Goal: Task Accomplishment & Management: Complete application form

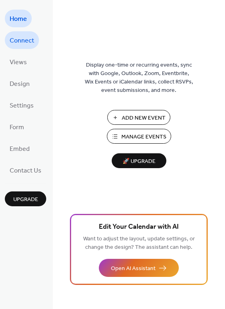
click at [24, 39] on span "Connect" at bounding box center [22, 41] width 24 height 13
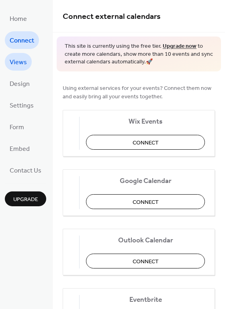
click at [19, 64] on span "Views" at bounding box center [18, 62] width 17 height 13
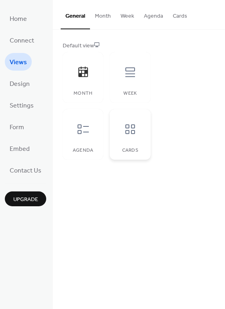
click at [124, 128] on icon at bounding box center [130, 129] width 13 height 13
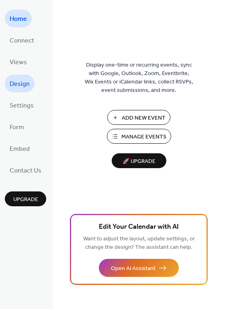
click at [18, 80] on span "Design" at bounding box center [20, 84] width 20 height 13
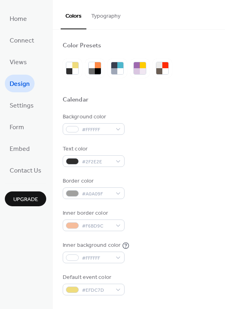
click at [96, 12] on button "Typography" at bounding box center [105, 14] width 39 height 28
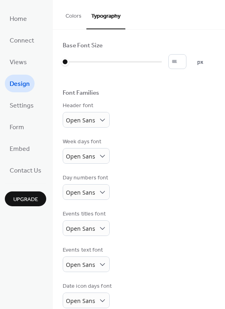
click at [81, 13] on button "Colors" at bounding box center [74, 14] width 26 height 28
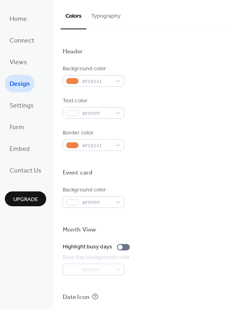
scroll to position [344, 0]
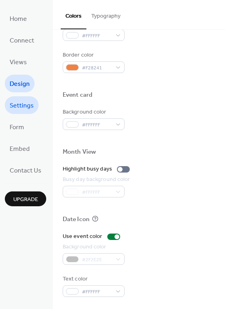
click at [28, 101] on span "Settings" at bounding box center [22, 106] width 24 height 13
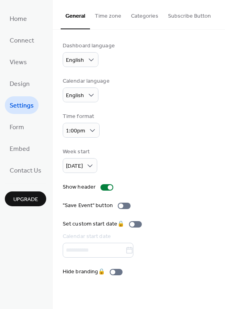
click at [23, 136] on ul "Home Connect Views Design Settings Form Embed Contact Us" at bounding box center [25, 94] width 41 height 169
click at [23, 126] on span "Form" at bounding box center [17, 127] width 14 height 13
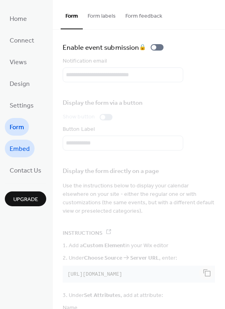
click at [26, 152] on span "Embed" at bounding box center [20, 149] width 20 height 13
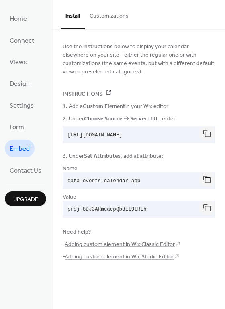
click at [33, 21] on ul "Home Connect Views Design Settings Form Embed Contact Us" at bounding box center [25, 94] width 41 height 169
click at [28, 16] on link "Home" at bounding box center [18, 19] width 27 height 18
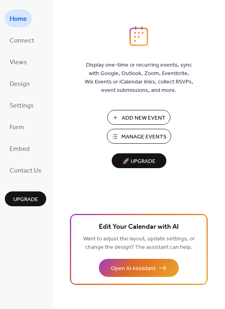
click at [132, 123] on button "Add New Event" at bounding box center [138, 117] width 63 height 15
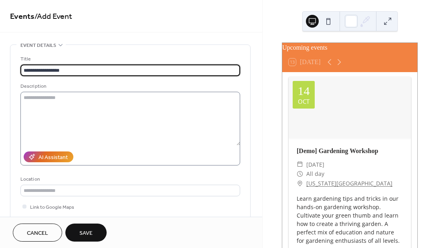
type input "**********"
click at [59, 104] on textarea at bounding box center [130, 119] width 220 height 54
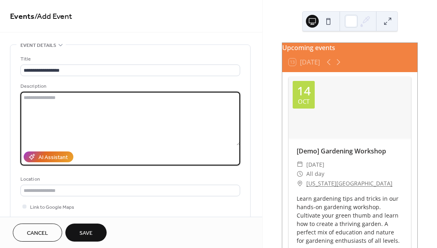
paste textarea "**********"
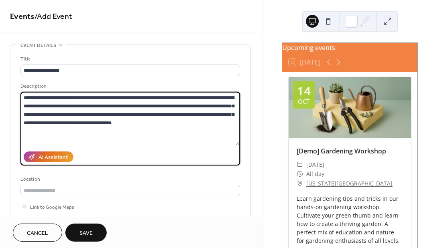
click at [24, 98] on textarea "**********" at bounding box center [129, 119] width 219 height 54
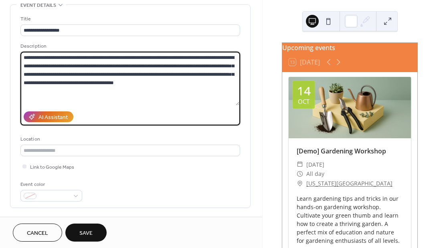
scroll to position [42, 0]
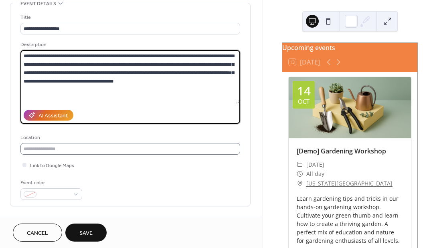
type textarea "**********"
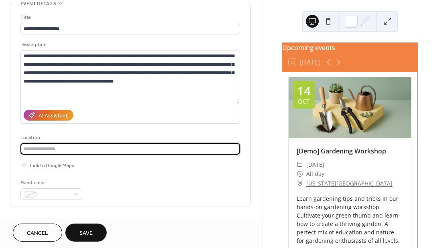
click at [64, 150] on input "text" at bounding box center [130, 149] width 220 height 12
type input "**********"
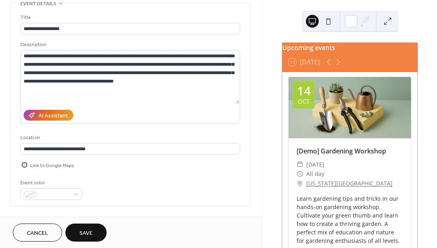
click at [58, 167] on span "Link to Google Maps" at bounding box center [52, 166] width 44 height 8
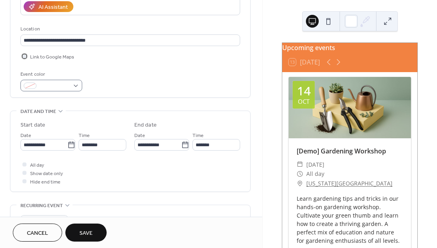
scroll to position [151, 0]
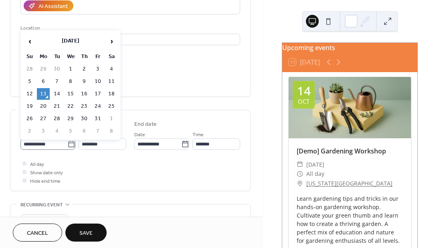
click at [70, 146] on icon at bounding box center [71, 144] width 8 height 8
click at [67, 146] on input "**********" at bounding box center [43, 144] width 47 height 12
click at [43, 91] on td "13" at bounding box center [43, 94] width 13 height 12
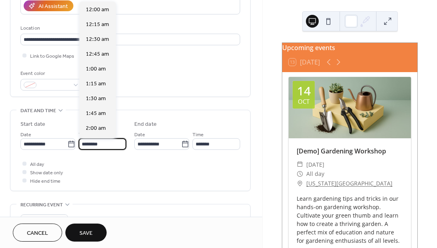
click at [104, 148] on input "********" at bounding box center [103, 144] width 48 height 12
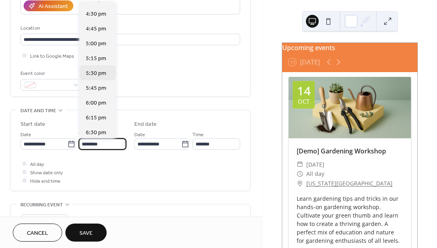
scroll to position [976, 0]
click at [92, 104] on span "6:00 pm" at bounding box center [96, 102] width 20 height 8
type input "*******"
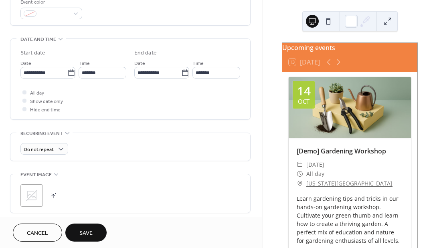
scroll to position [231, 0]
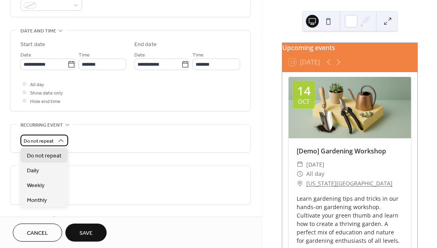
click at [54, 142] on div "Do not repeat" at bounding box center [44, 141] width 48 height 12
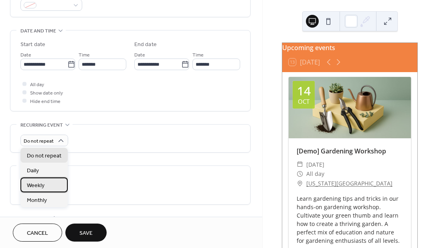
click at [47, 189] on div "Weekly" at bounding box center [43, 185] width 47 height 15
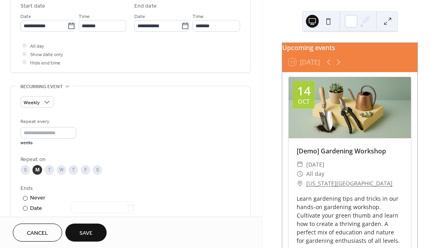
scroll to position [276, 0]
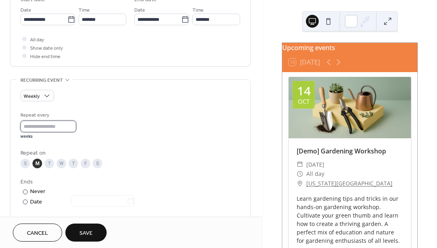
click at [74, 123] on input "*" at bounding box center [48, 127] width 56 height 12
type input "*"
click at [74, 129] on input "*" at bounding box center [48, 127] width 56 height 12
click at [97, 126] on div "Repeat every * weeks" at bounding box center [130, 125] width 220 height 28
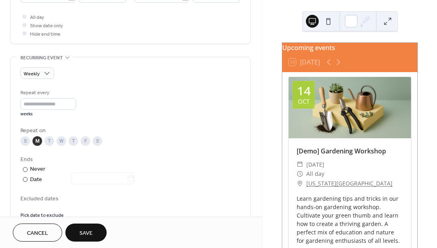
scroll to position [459, 0]
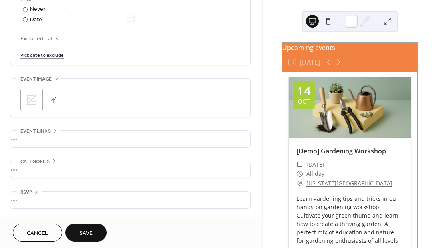
click at [88, 235] on span "Save" at bounding box center [85, 234] width 13 height 8
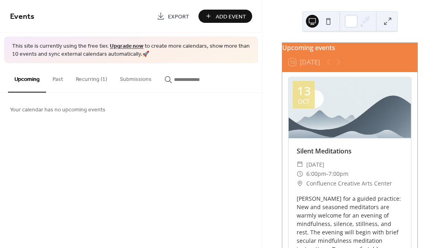
click at [213, 18] on button "Add Event" at bounding box center [226, 16] width 54 height 13
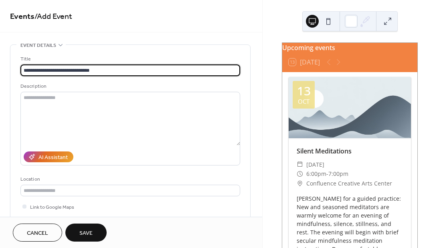
click at [78, 71] on input "**********" at bounding box center [130, 71] width 220 height 12
type input "**********"
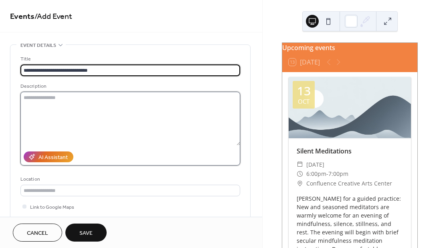
click at [103, 103] on textarea at bounding box center [130, 119] width 220 height 54
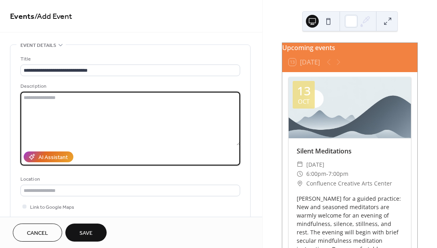
paste textarea "**********"
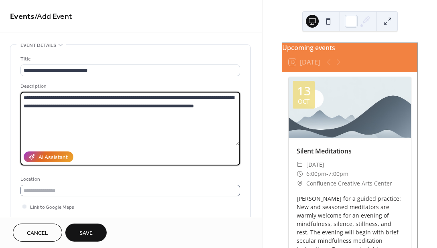
type textarea "**********"
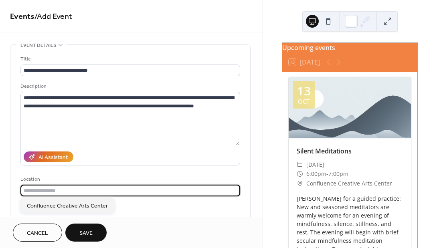
click at [102, 193] on input "text" at bounding box center [130, 191] width 220 height 12
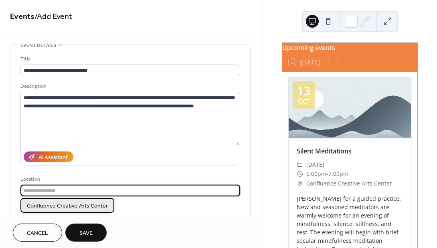
click at [94, 205] on span "Confluence Creative Arts Center" at bounding box center [67, 206] width 81 height 8
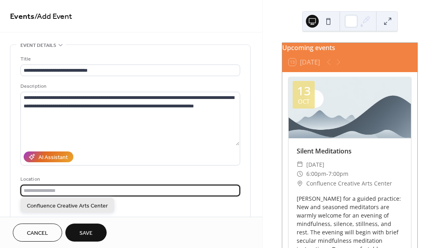
type input "**********"
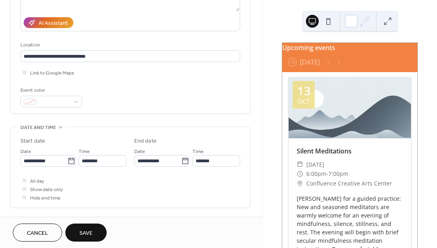
scroll to position [153, 0]
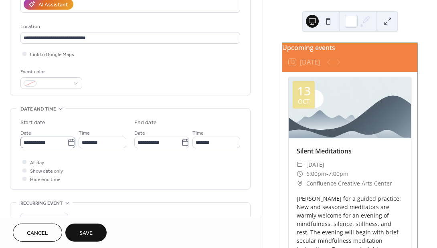
click at [70, 144] on icon at bounding box center [71, 143] width 8 height 8
click at [67, 144] on input "**********" at bounding box center [43, 143] width 47 height 12
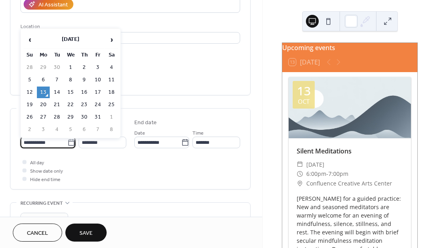
click at [96, 177] on div "All day Show date only Hide end time" at bounding box center [130, 170] width 220 height 25
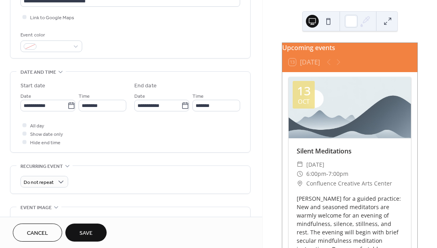
scroll to position [200, 0]
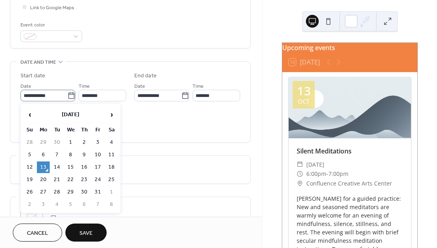
click at [71, 93] on icon at bounding box center [71, 96] width 8 height 8
click at [67, 93] on input "**********" at bounding box center [43, 96] width 47 height 12
click at [70, 155] on td "8" at bounding box center [70, 155] width 13 height 12
type input "**********"
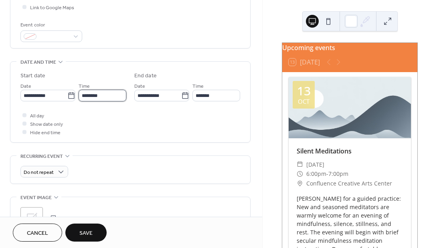
click at [106, 98] on input "********" at bounding box center [103, 96] width 48 height 12
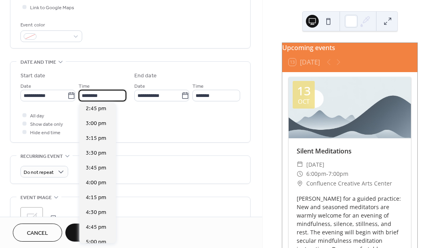
scroll to position [941, 0]
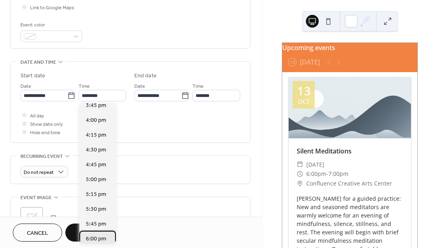
click at [96, 238] on span "6:00 pm" at bounding box center [96, 239] width 20 height 8
type input "*******"
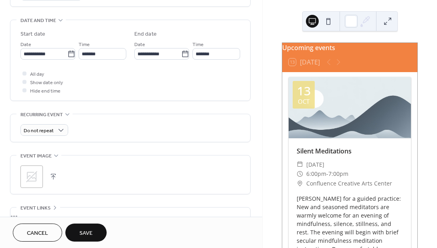
scroll to position [244, 0]
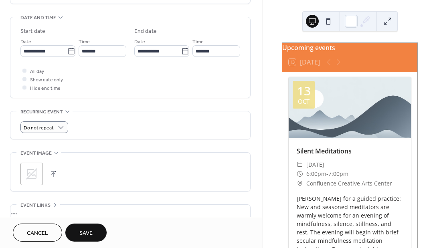
click at [100, 110] on div "**********" at bounding box center [130, 41] width 241 height 483
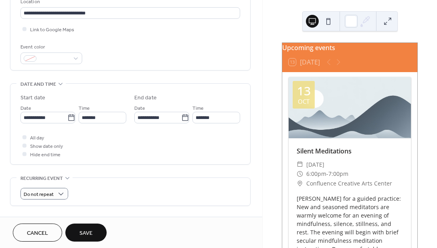
scroll to position [179, 0]
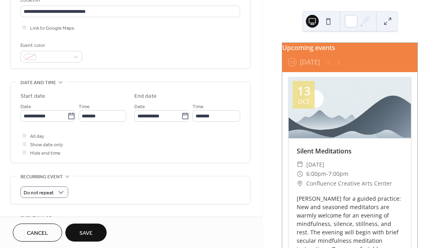
click at [55, 81] on div "Date and time" at bounding box center [40, 82] width 49 height 8
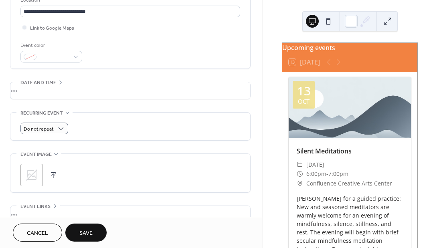
click at [55, 81] on div "Date and time" at bounding box center [40, 82] width 49 height 8
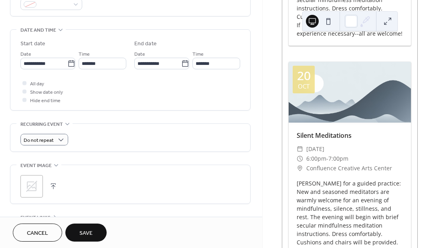
scroll to position [232, 0]
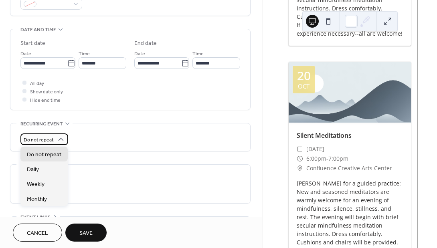
click at [48, 139] on span "Do not repeat" at bounding box center [39, 140] width 30 height 9
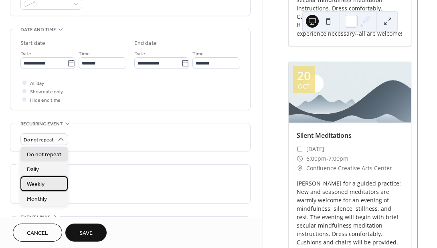
click at [44, 182] on span "Weekly" at bounding box center [36, 185] width 18 height 8
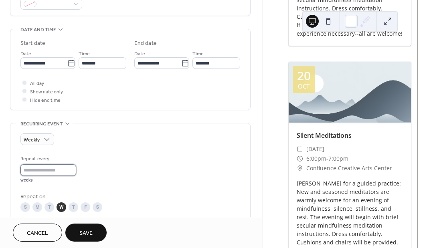
click at [51, 170] on input "*" at bounding box center [48, 171] width 56 height 12
type input "*"
click at [112, 181] on div "Repeat every * weeks" at bounding box center [130, 169] width 220 height 28
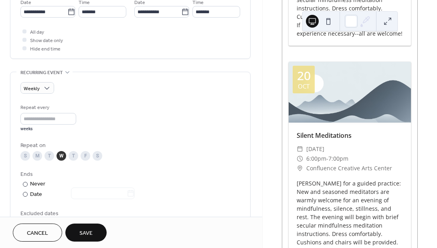
scroll to position [307, 0]
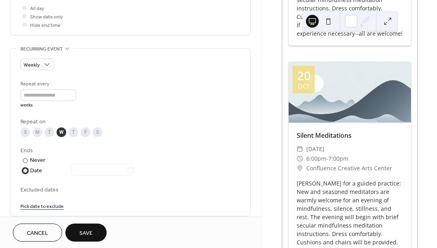
click at [28, 169] on div "​" at bounding box center [24, 171] width 8 height 8
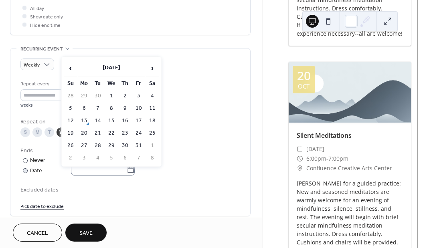
click at [135, 171] on icon at bounding box center [131, 170] width 8 height 8
click at [127, 171] on input "text" at bounding box center [99, 170] width 56 height 12
click at [152, 63] on span "›" at bounding box center [152, 68] width 12 height 16
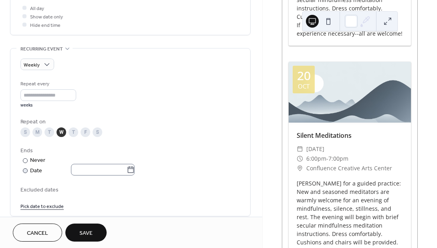
click at [132, 169] on icon at bounding box center [131, 170] width 6 height 6
click at [127, 169] on input "text" at bounding box center [99, 170] width 56 height 12
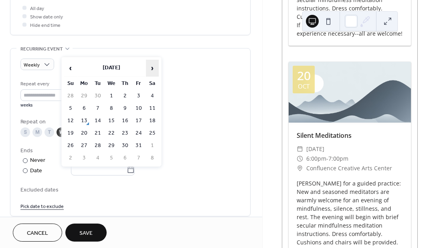
click at [157, 66] on span "›" at bounding box center [152, 68] width 12 height 16
click at [114, 118] on td "17" at bounding box center [111, 121] width 13 height 12
type input "**********"
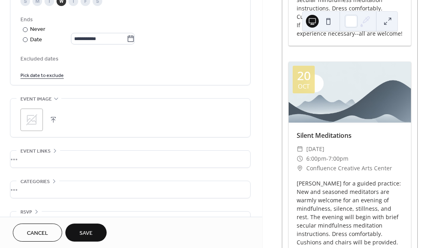
scroll to position [438, 0]
click at [32, 120] on icon at bounding box center [31, 120] width 13 height 13
click at [41, 122] on div ";" at bounding box center [31, 120] width 22 height 22
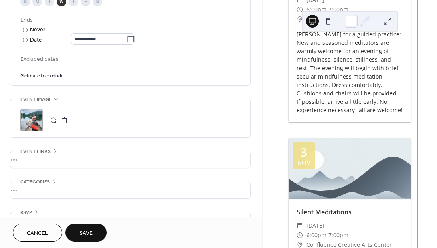
scroll to position [618, 0]
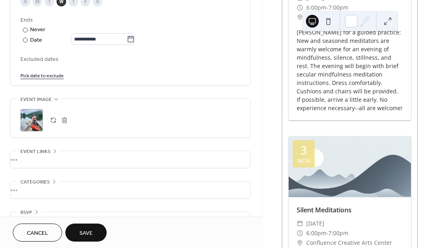
click at [28, 124] on div ";" at bounding box center [31, 120] width 22 height 22
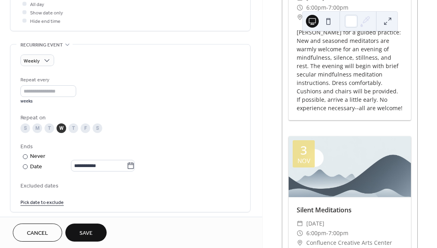
scroll to position [290, 0]
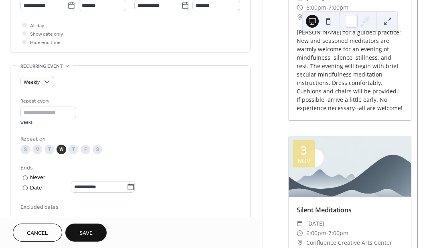
click at [83, 234] on span "Save" at bounding box center [85, 234] width 13 height 8
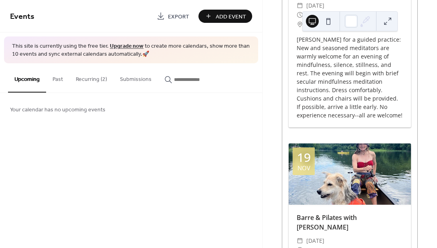
scroll to position [1704, 0]
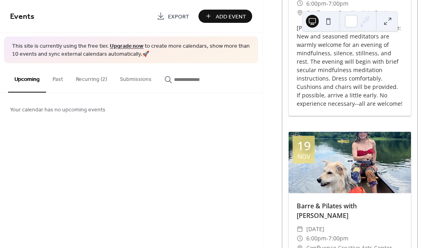
click at [94, 80] on button "Recurring (2)" at bounding box center [91, 77] width 44 height 28
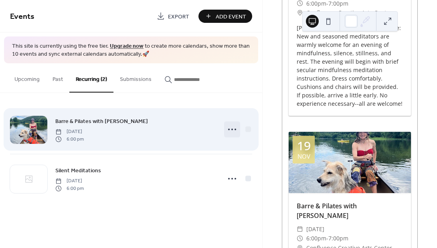
click at [230, 129] on circle at bounding box center [229, 130] width 2 height 2
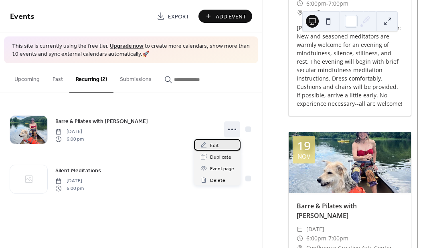
click at [213, 144] on span "Edit" at bounding box center [214, 146] width 9 height 8
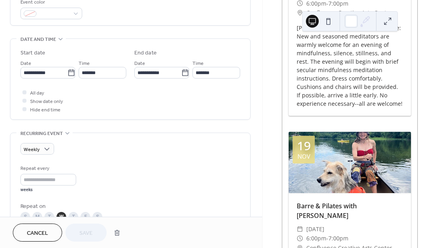
scroll to position [393, 0]
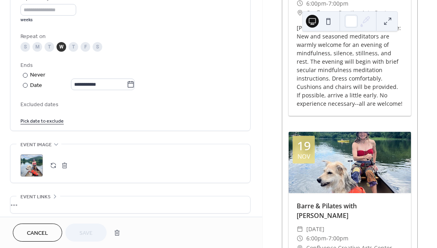
click at [32, 165] on div ";" at bounding box center [31, 165] width 22 height 22
click at [64, 168] on button "button" at bounding box center [64, 165] width 11 height 11
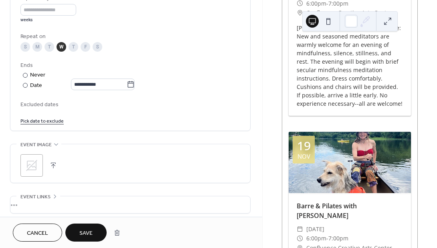
click at [57, 167] on button "button" at bounding box center [53, 165] width 11 height 11
click at [84, 230] on span "Save" at bounding box center [85, 234] width 13 height 8
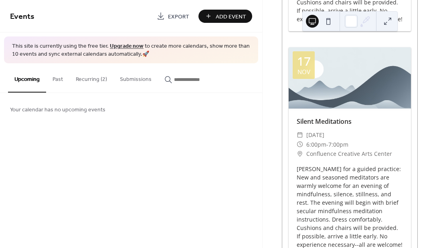
scroll to position [1775, 0]
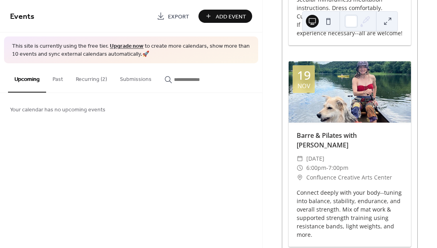
click at [91, 80] on button "Recurring (2)" at bounding box center [91, 77] width 44 height 28
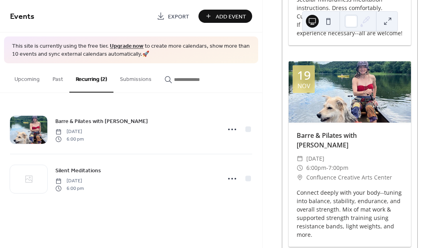
click at [27, 77] on button "Upcoming" at bounding box center [27, 77] width 38 height 28
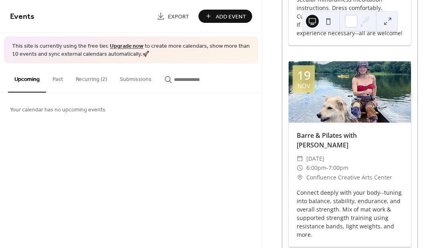
click at [191, 80] on input "button" at bounding box center [198, 79] width 48 height 8
type input "*"
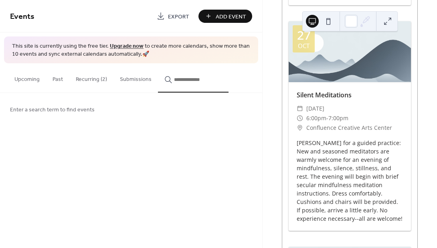
scroll to position [317, 0]
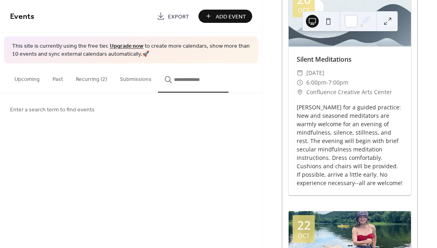
click at [389, 18] on button at bounding box center [388, 21] width 13 height 13
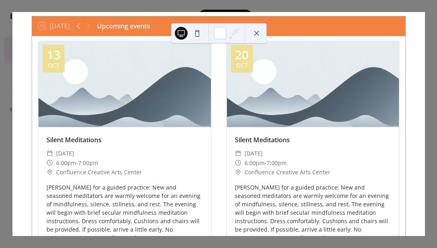
scroll to position [0, 0]
